Goal: Complete application form: Complete application form

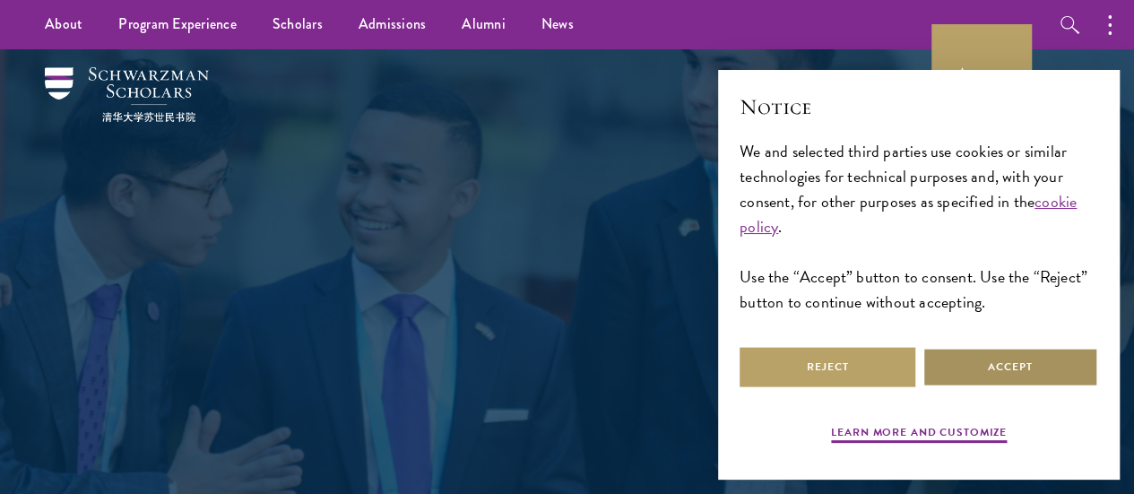
click at [969, 361] on button "Accept" at bounding box center [1011, 367] width 176 height 40
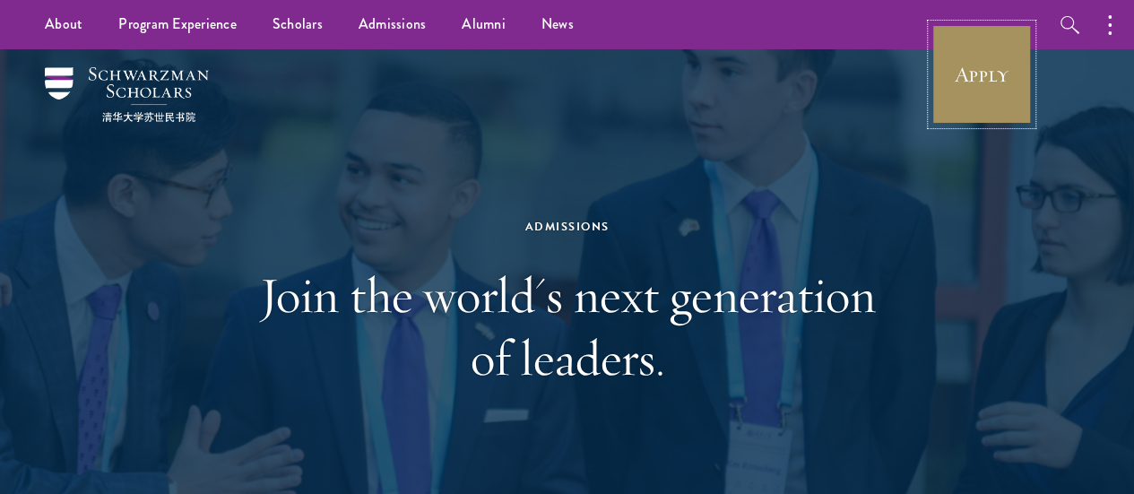
click at [974, 101] on link "Apply" at bounding box center [982, 74] width 100 height 100
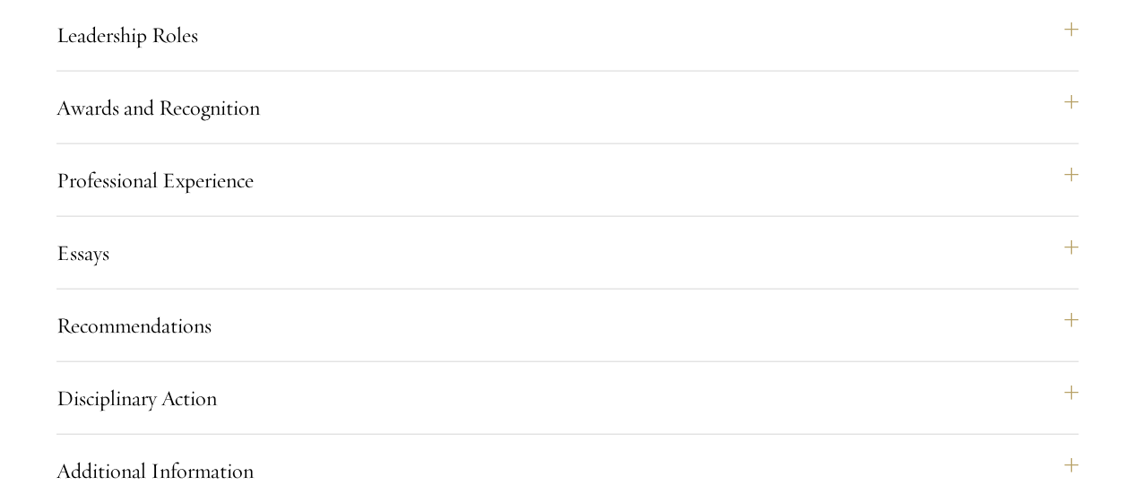
scroll to position [1923, 0]
